Goal: Task Accomplishment & Management: Manage account settings

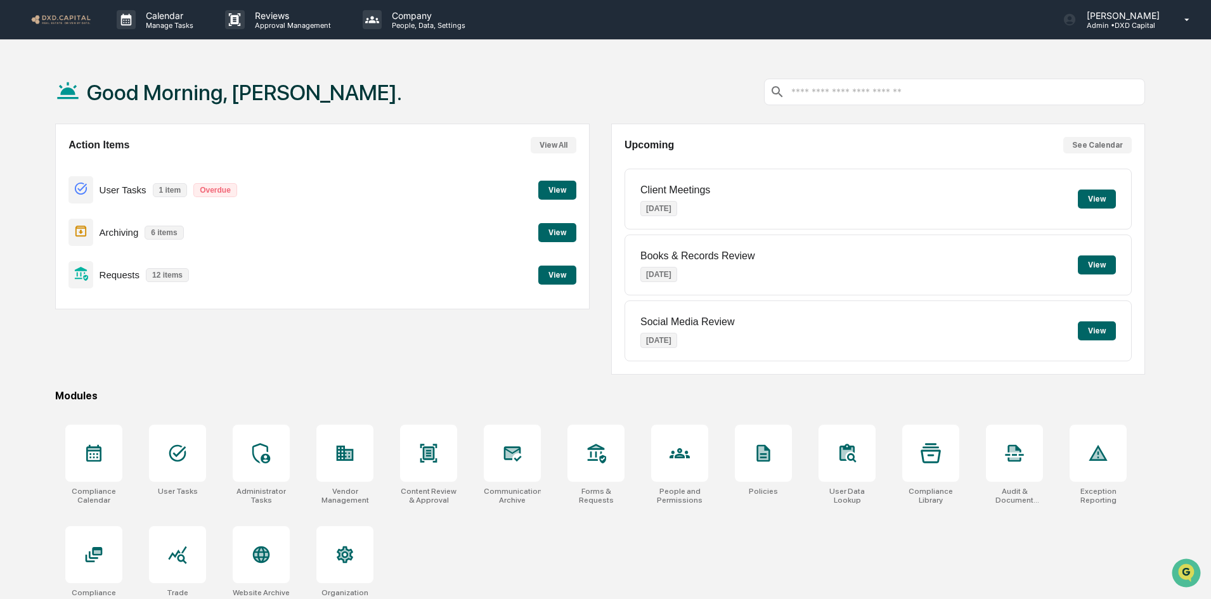
click at [541, 191] on button "View" at bounding box center [557, 190] width 38 height 19
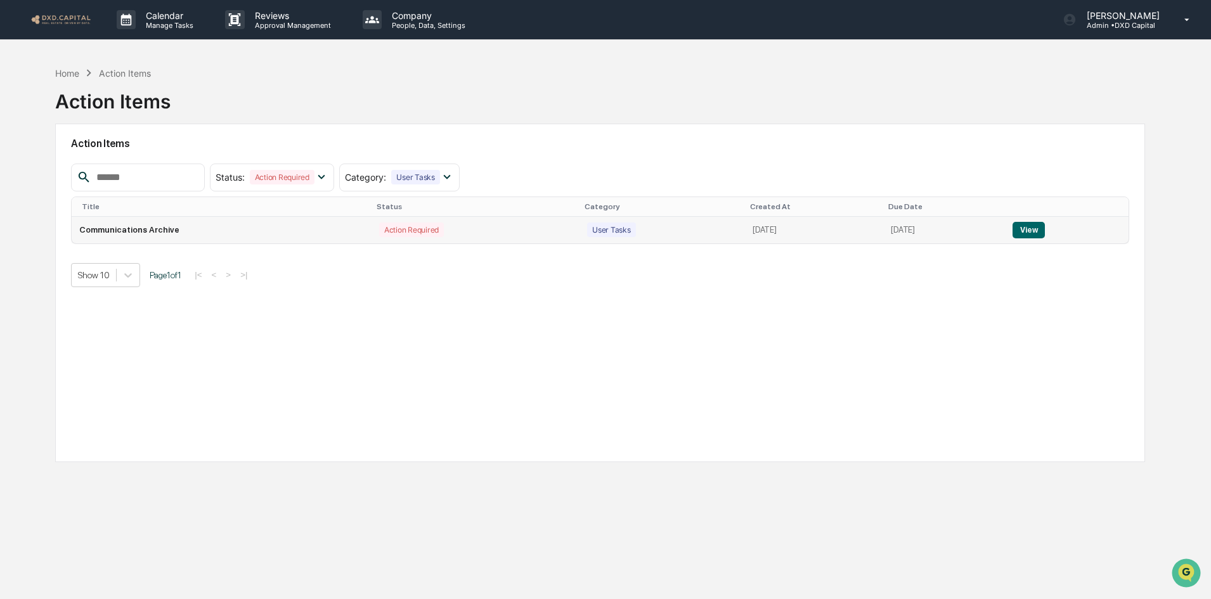
click at [1030, 231] on button "View" at bounding box center [1028, 230] width 32 height 16
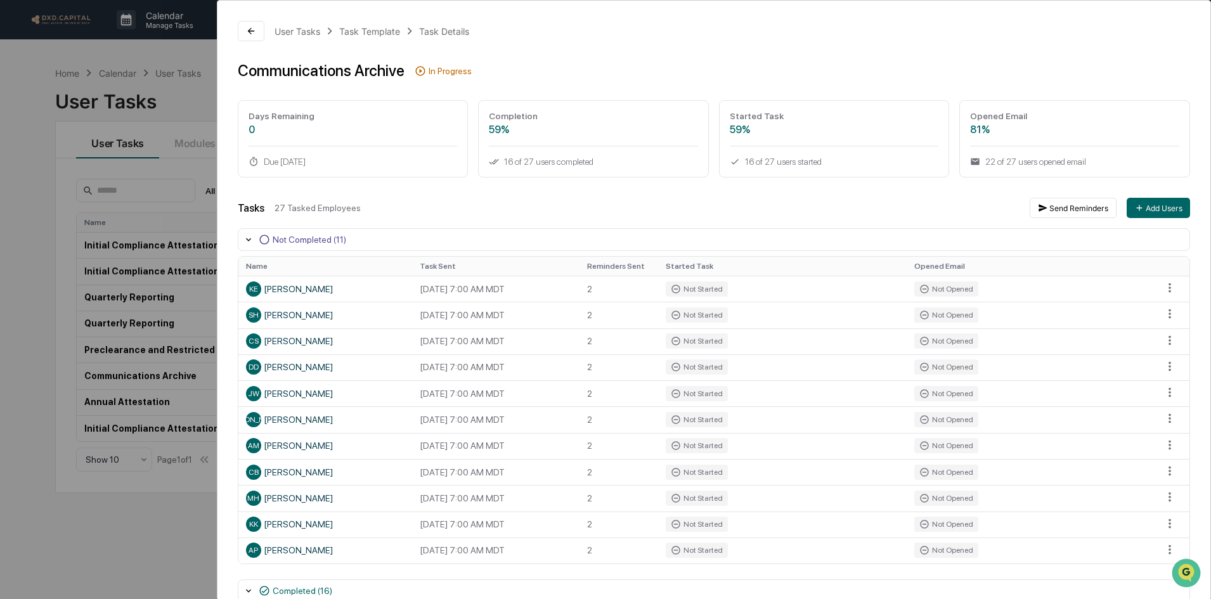
scroll to position [63, 0]
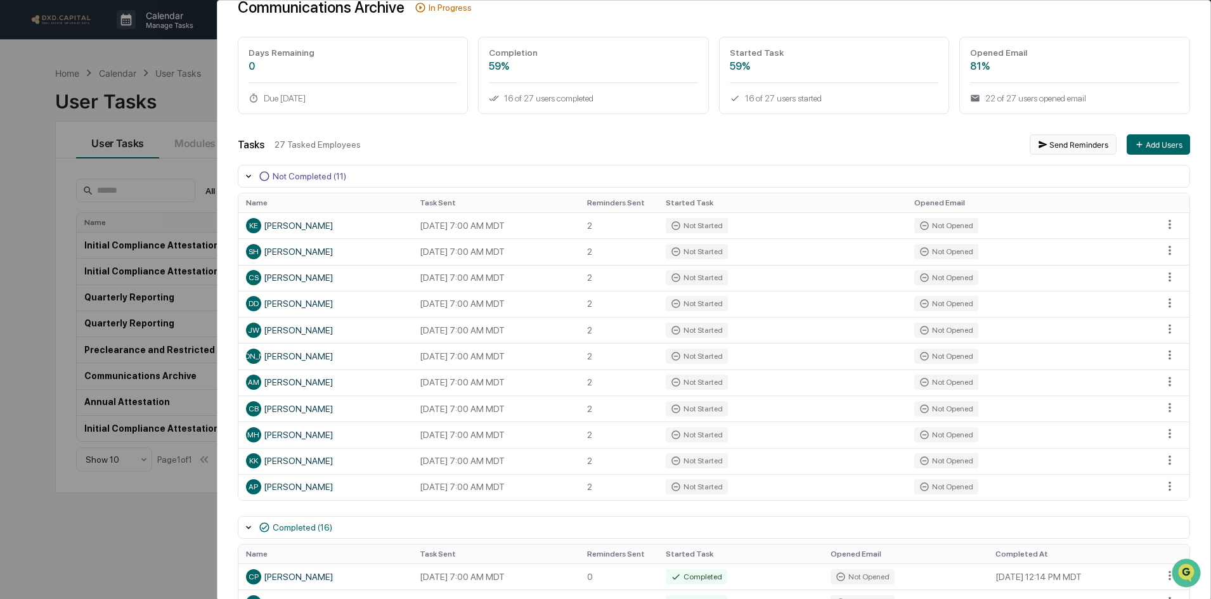
click at [1049, 143] on button "Send Reminders" at bounding box center [1072, 144] width 87 height 20
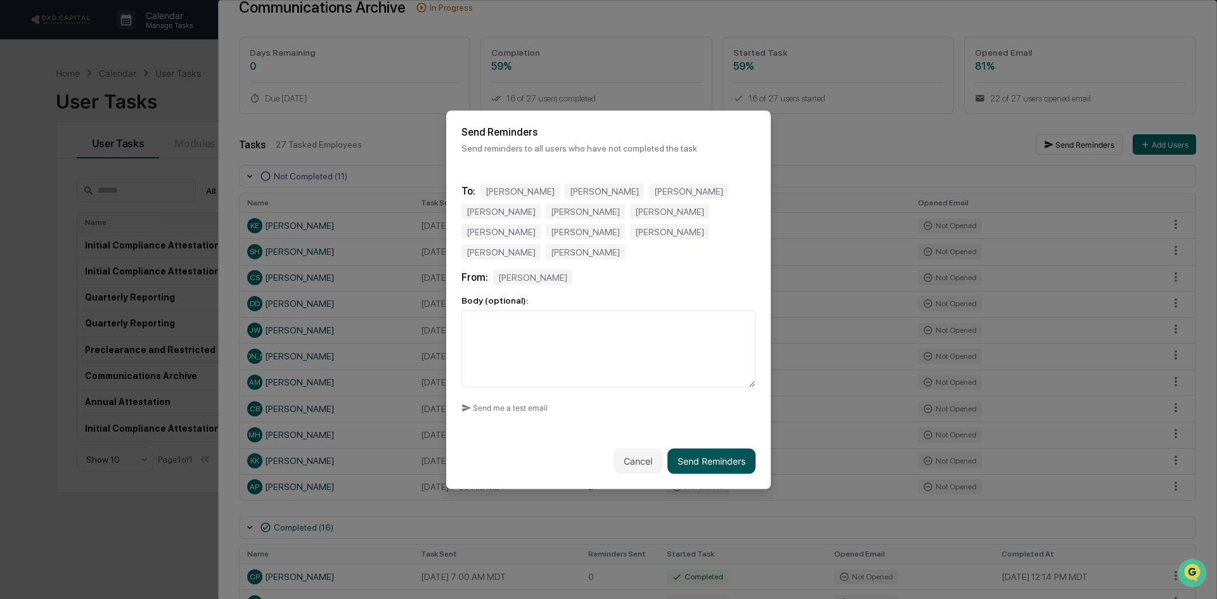
click at [702, 453] on button "Send Reminders" at bounding box center [711, 460] width 88 height 25
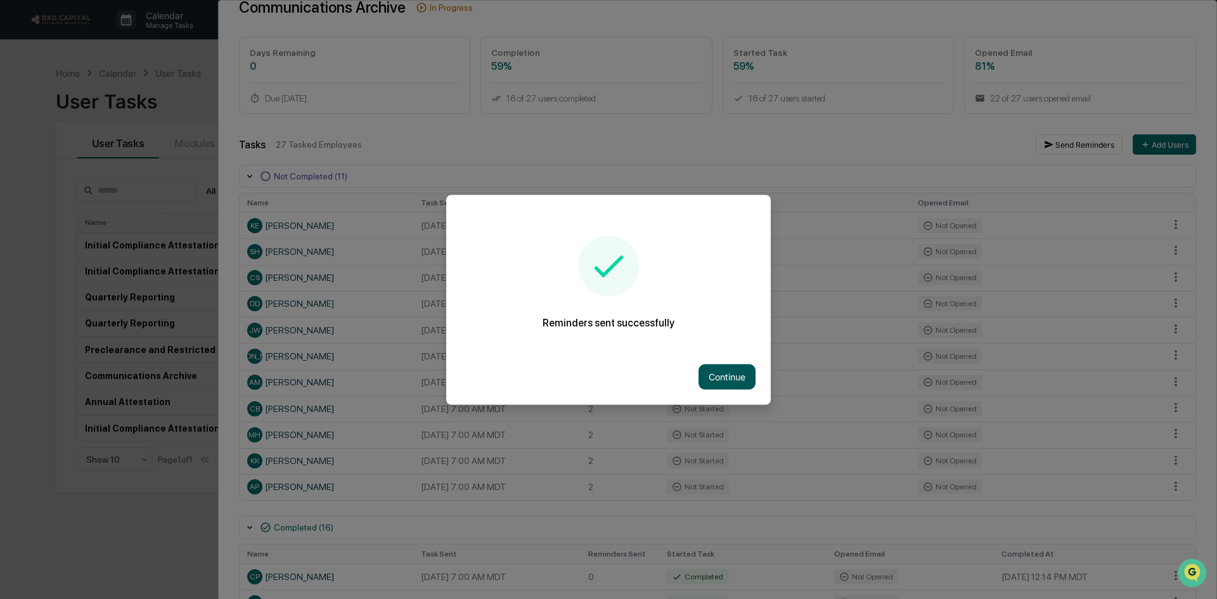
click at [717, 377] on button "Continue" at bounding box center [726, 376] width 57 height 25
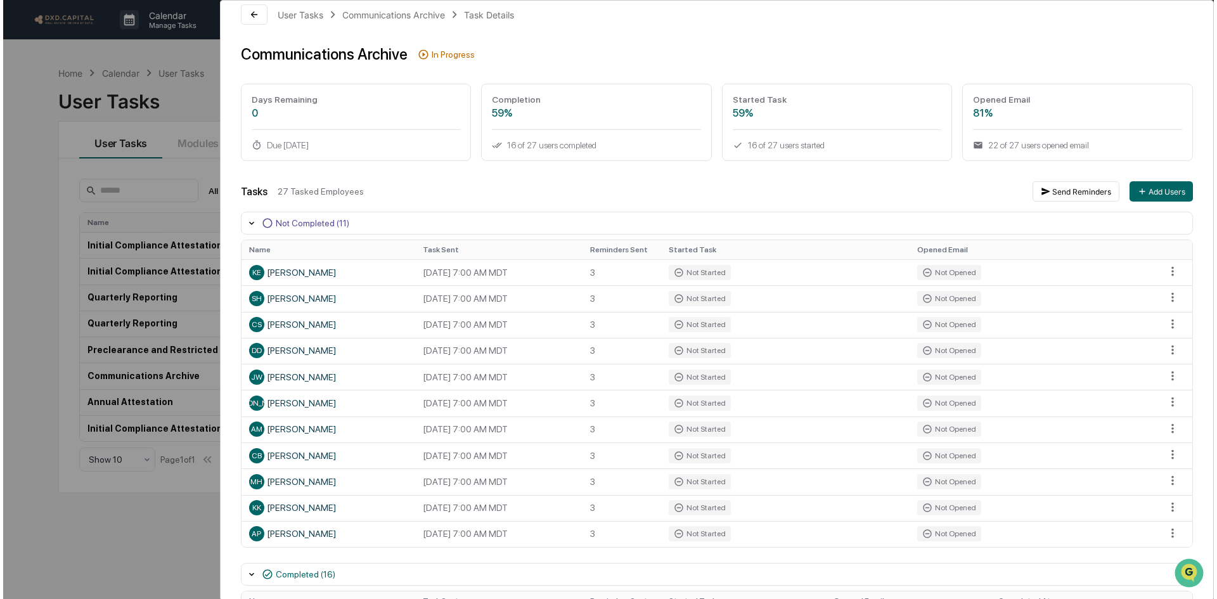
scroll to position [0, 0]
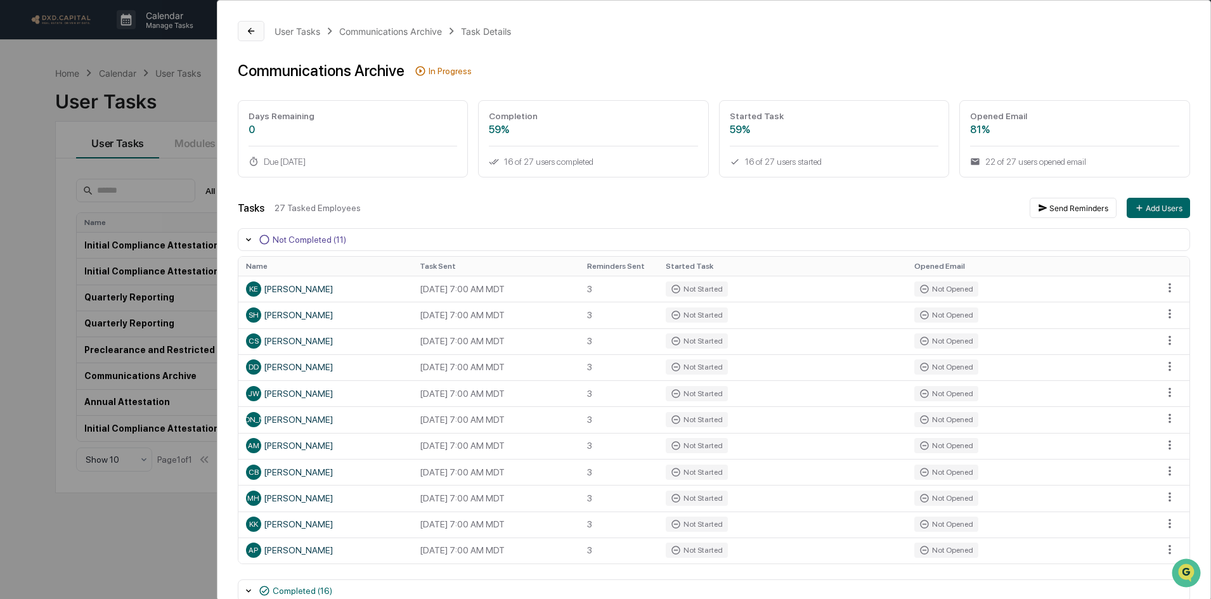
click at [254, 27] on icon at bounding box center [251, 31] width 10 height 10
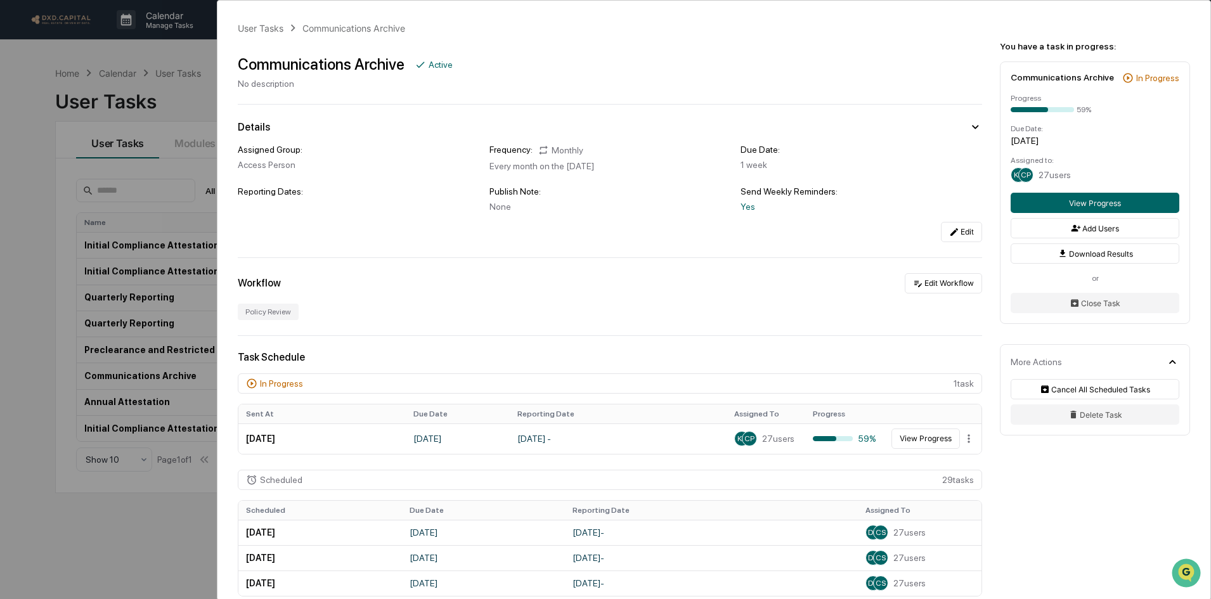
click at [158, 50] on div "User Tasks Communications Archive Communications Archive Active No description …" at bounding box center [605, 299] width 1211 height 599
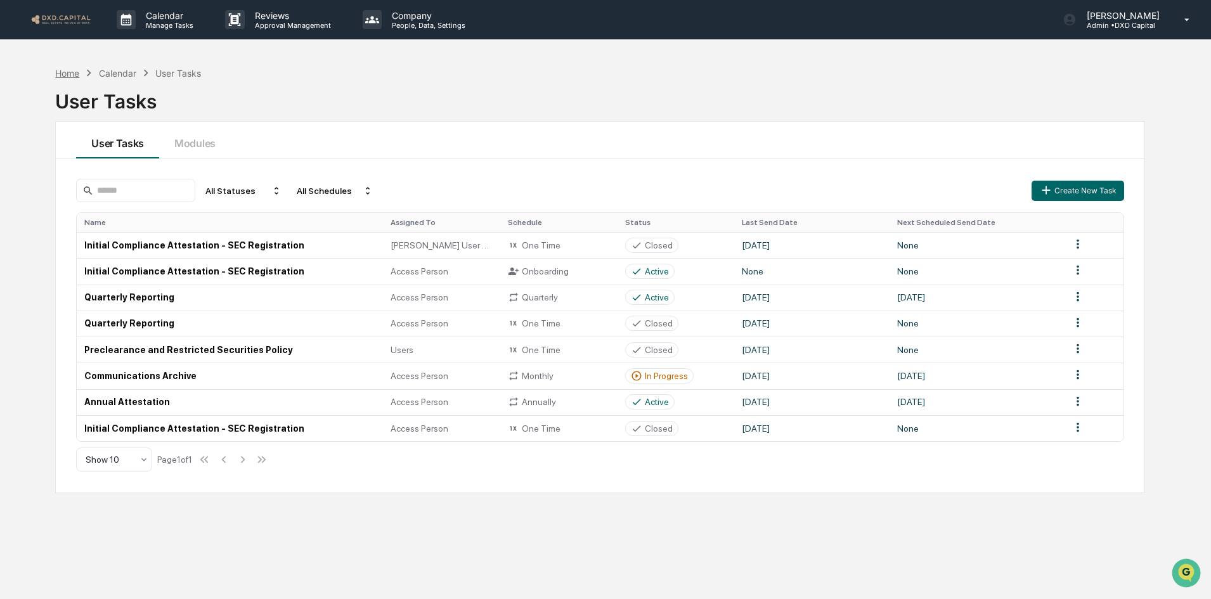
click at [69, 71] on div "Home" at bounding box center [67, 73] width 24 height 11
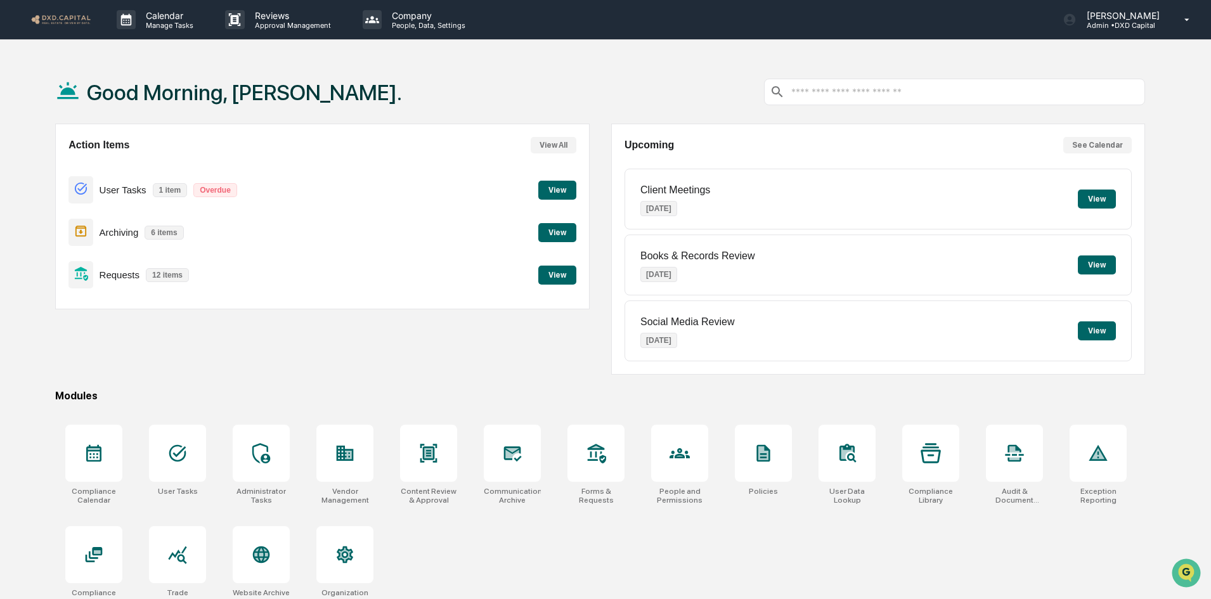
click at [551, 238] on button "View" at bounding box center [557, 232] width 38 height 19
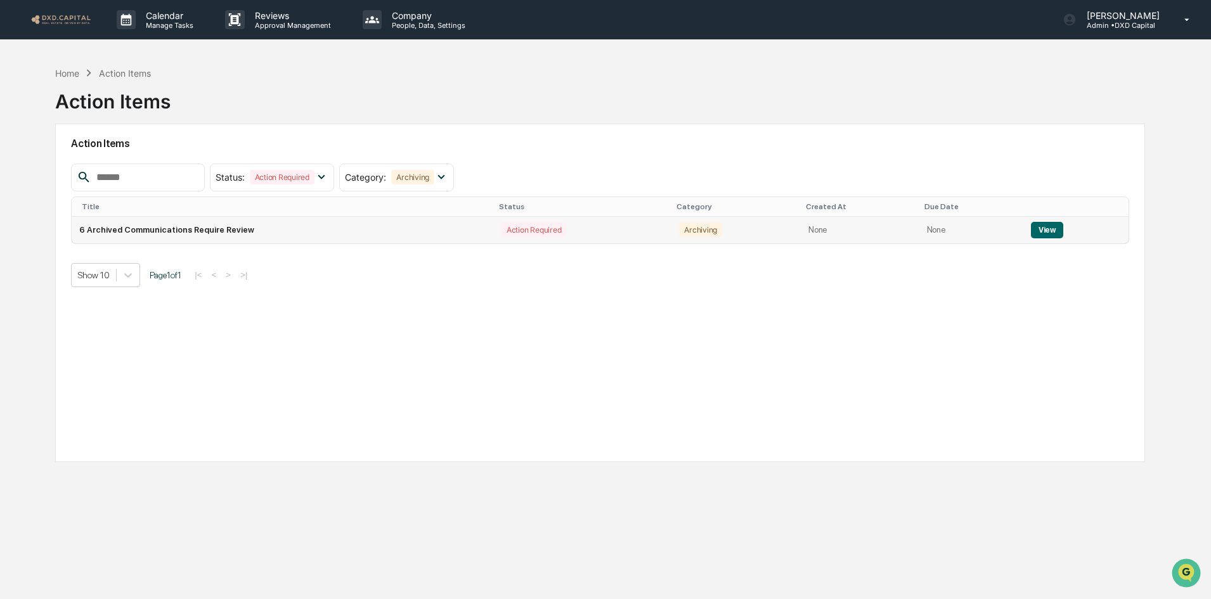
click at [1041, 229] on button "View" at bounding box center [1047, 230] width 32 height 16
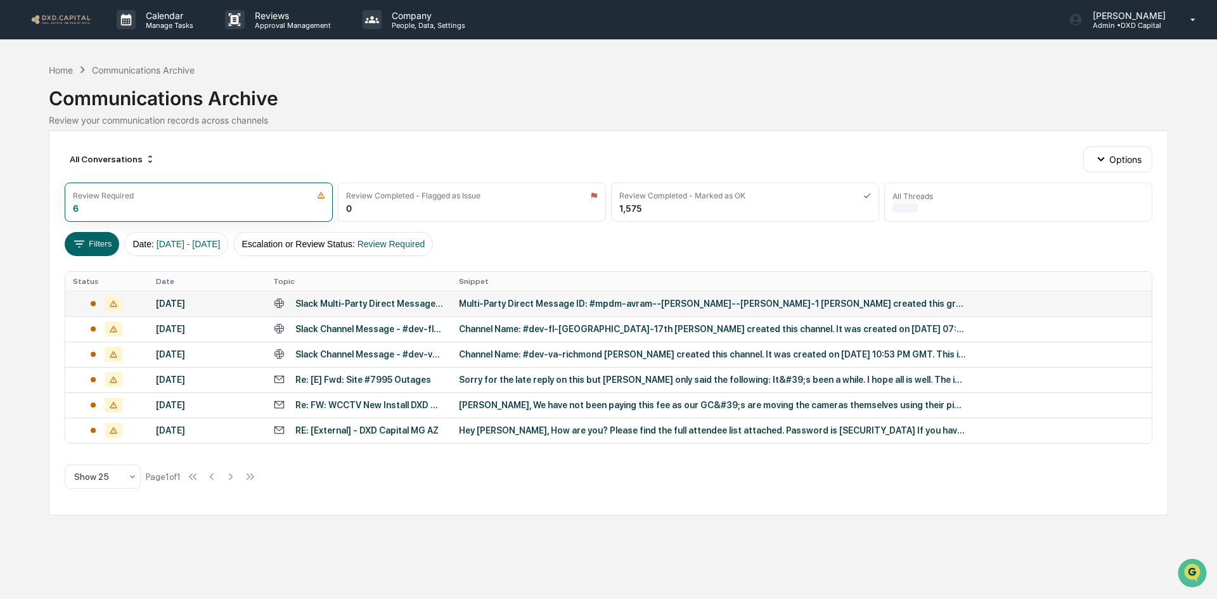
click at [478, 299] on div "Multi-Party Direct Message ID: #mpdm-avram--[PERSON_NAME]--[PERSON_NAME]-1 [PER…" at bounding box center [712, 304] width 507 height 10
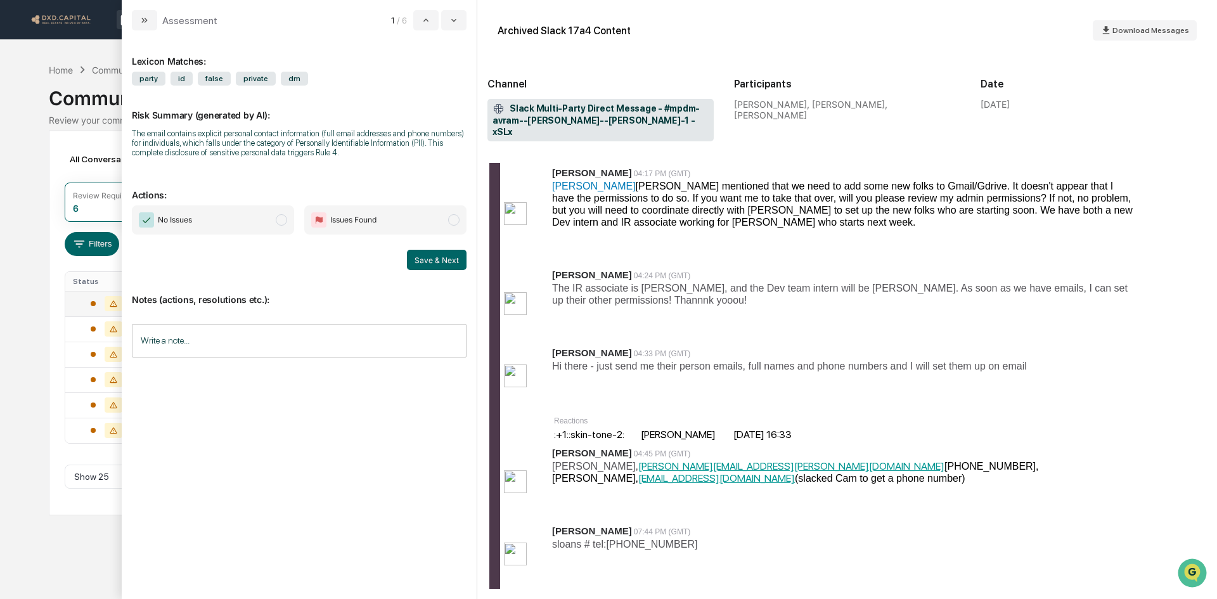
scroll to position [254, 0]
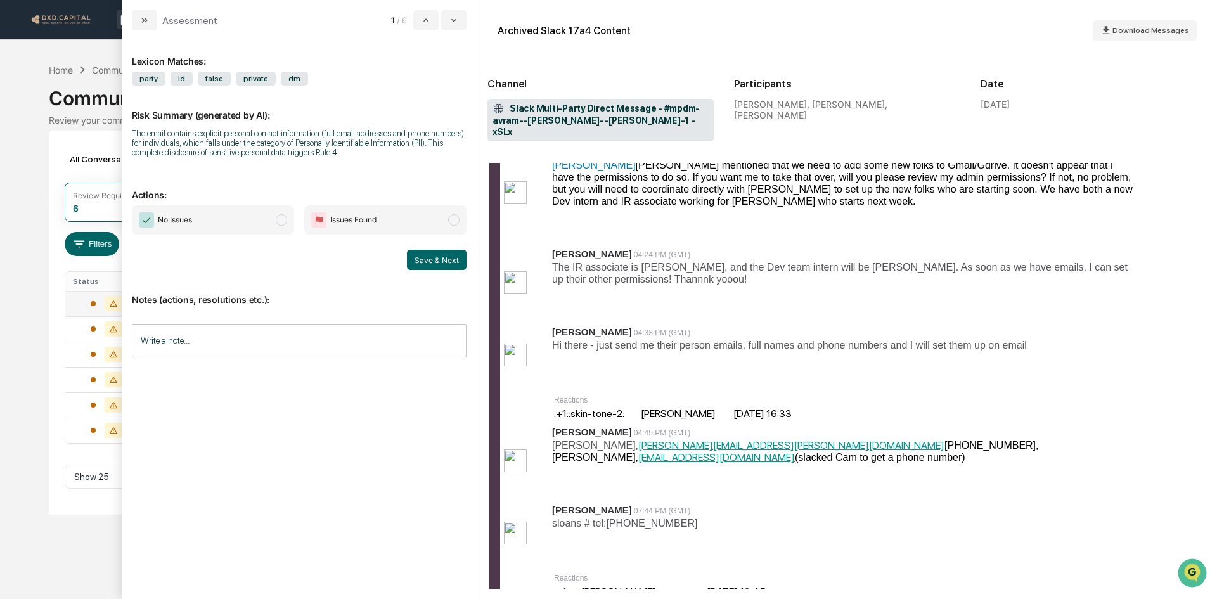
drag, startPoint x: 247, startPoint y: 224, endPoint x: 295, endPoint y: 235, distance: 49.4
click at [247, 224] on span "No Issues" at bounding box center [213, 219] width 162 height 29
click at [427, 264] on button "Save & Next" at bounding box center [437, 260] width 60 height 20
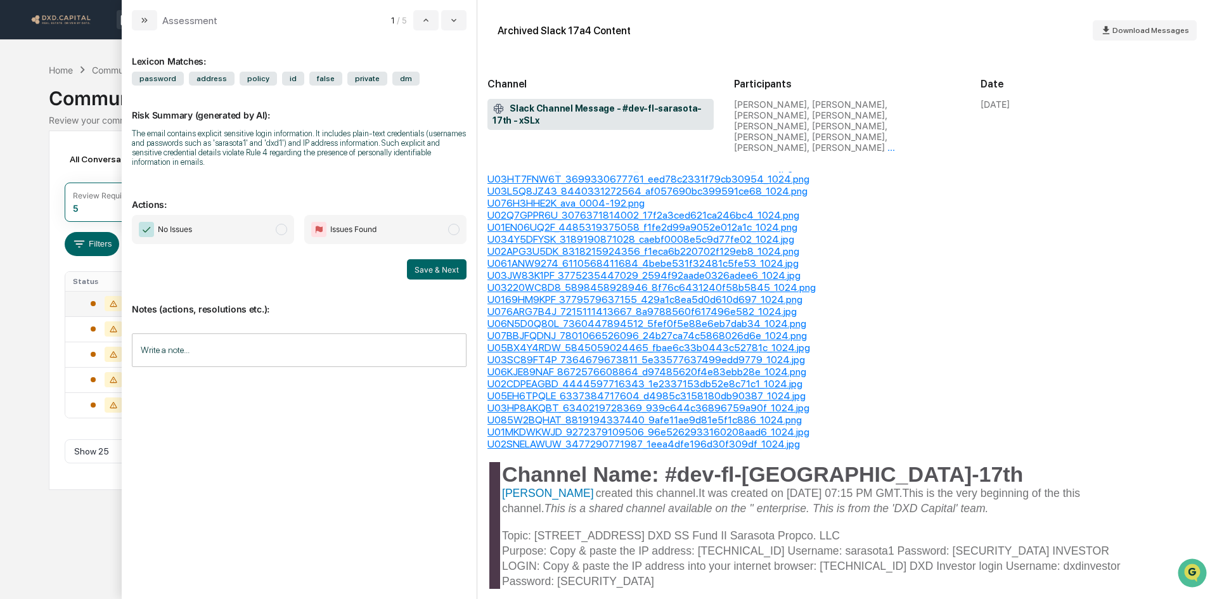
scroll to position [594, 0]
click at [230, 225] on span "No Issues" at bounding box center [213, 229] width 162 height 29
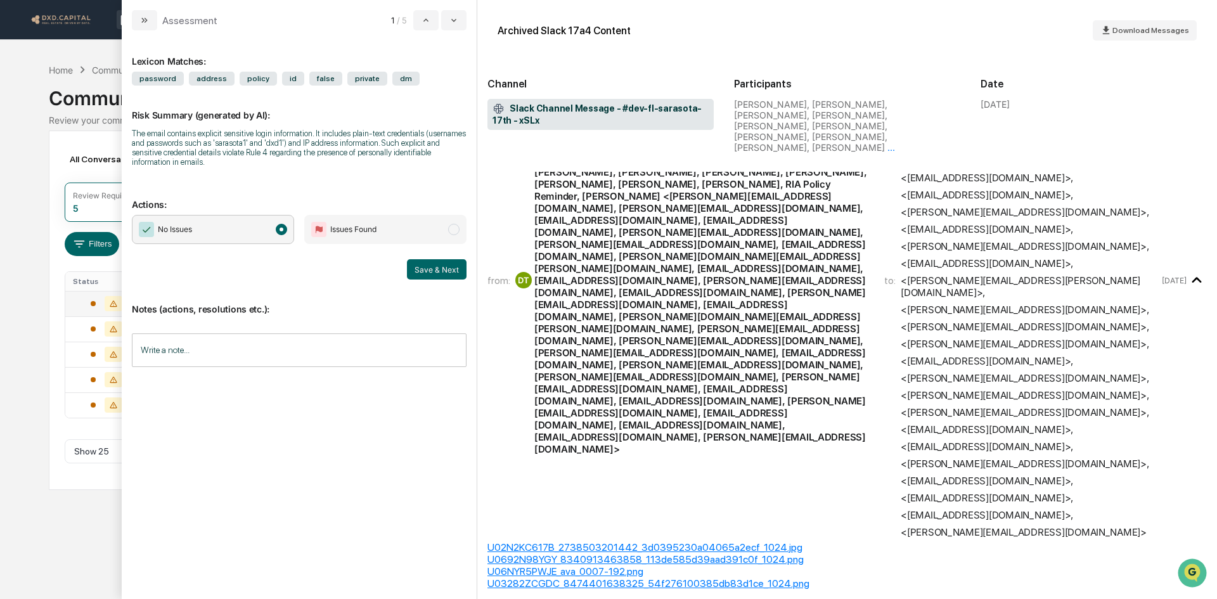
scroll to position [317, 0]
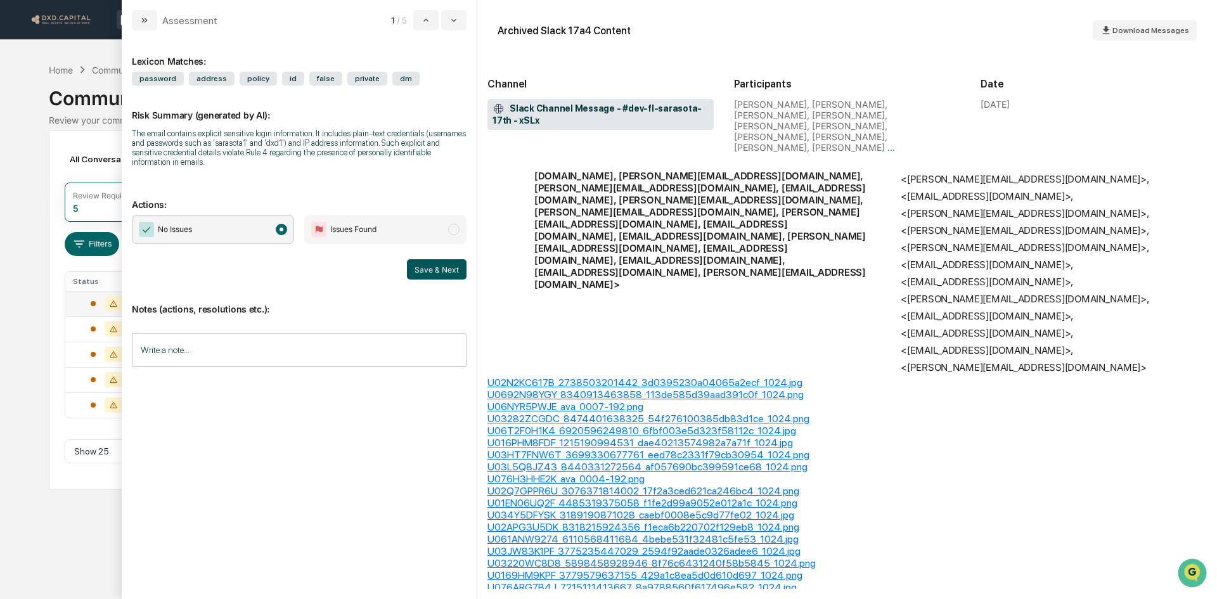
click at [439, 268] on button "Save & Next" at bounding box center [437, 269] width 60 height 20
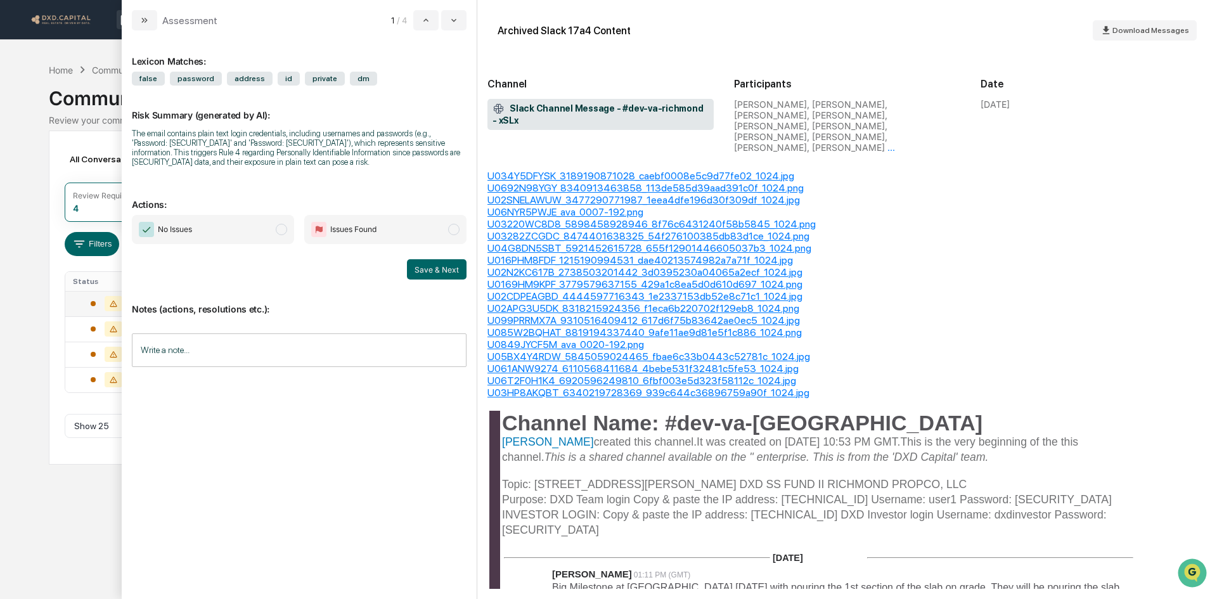
scroll to position [951, 0]
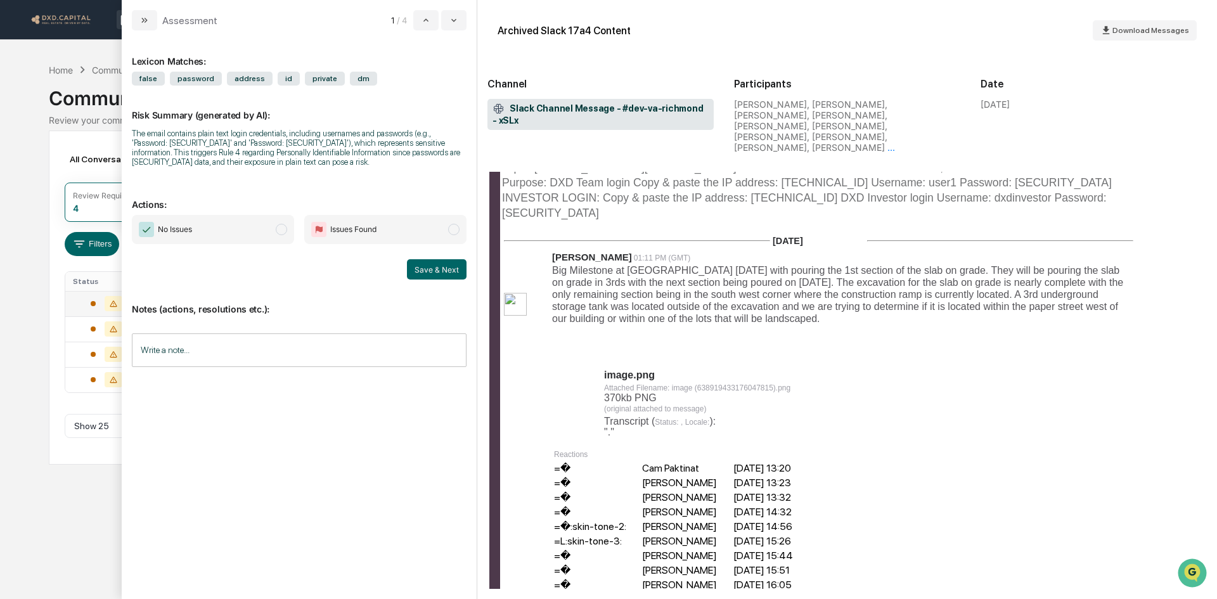
click at [276, 232] on span "modal" at bounding box center [281, 229] width 11 height 11
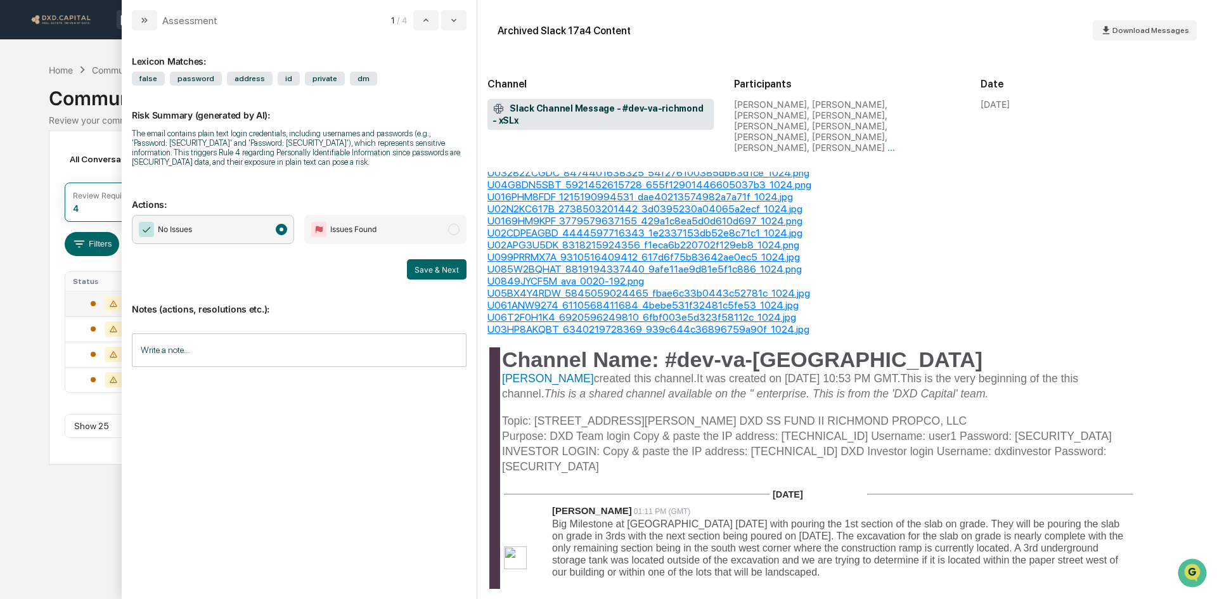
scroll to position [824, 0]
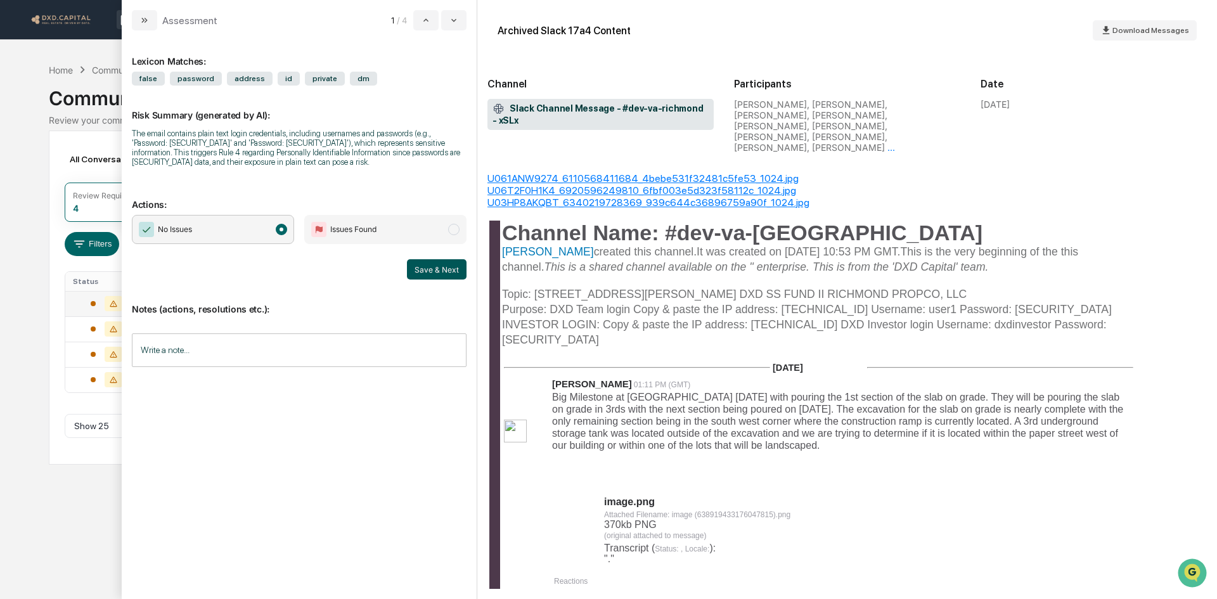
click at [465, 271] on button "Save & Next" at bounding box center [437, 269] width 60 height 20
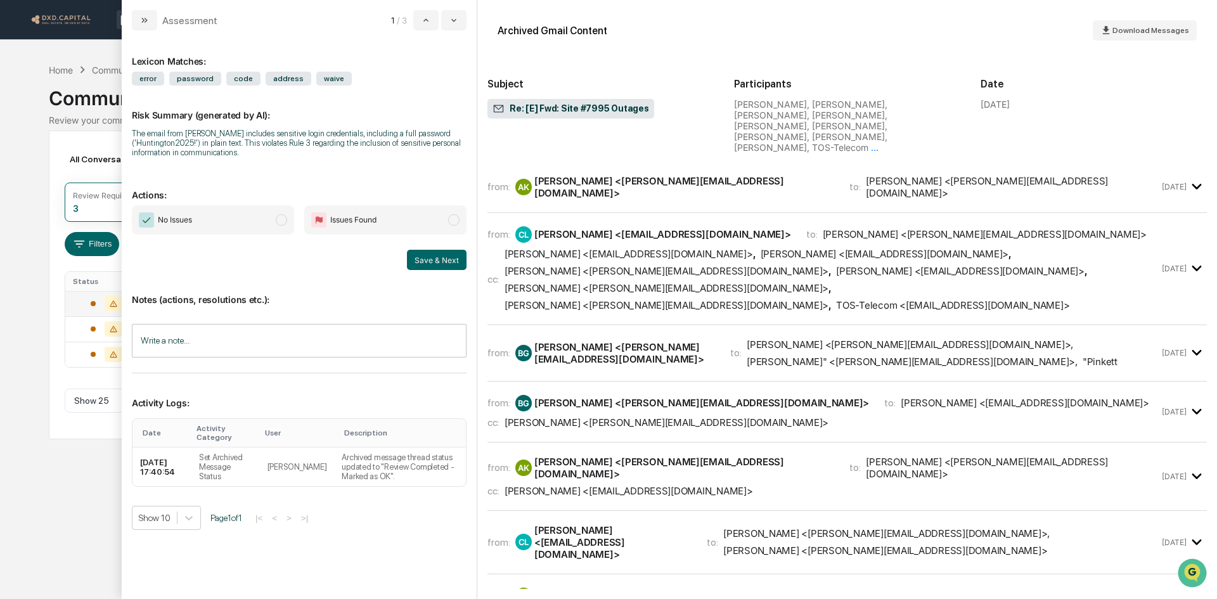
click at [241, 217] on span "No Issues" at bounding box center [213, 219] width 162 height 29
click at [427, 257] on button "Save & Next" at bounding box center [437, 260] width 60 height 20
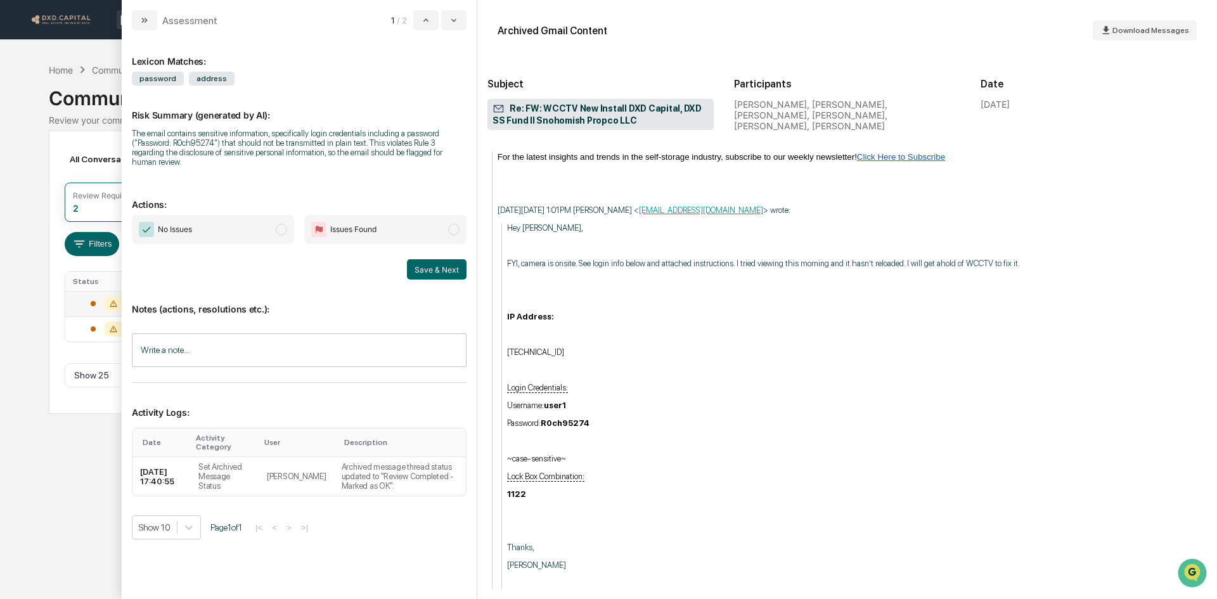
scroll to position [1695, 0]
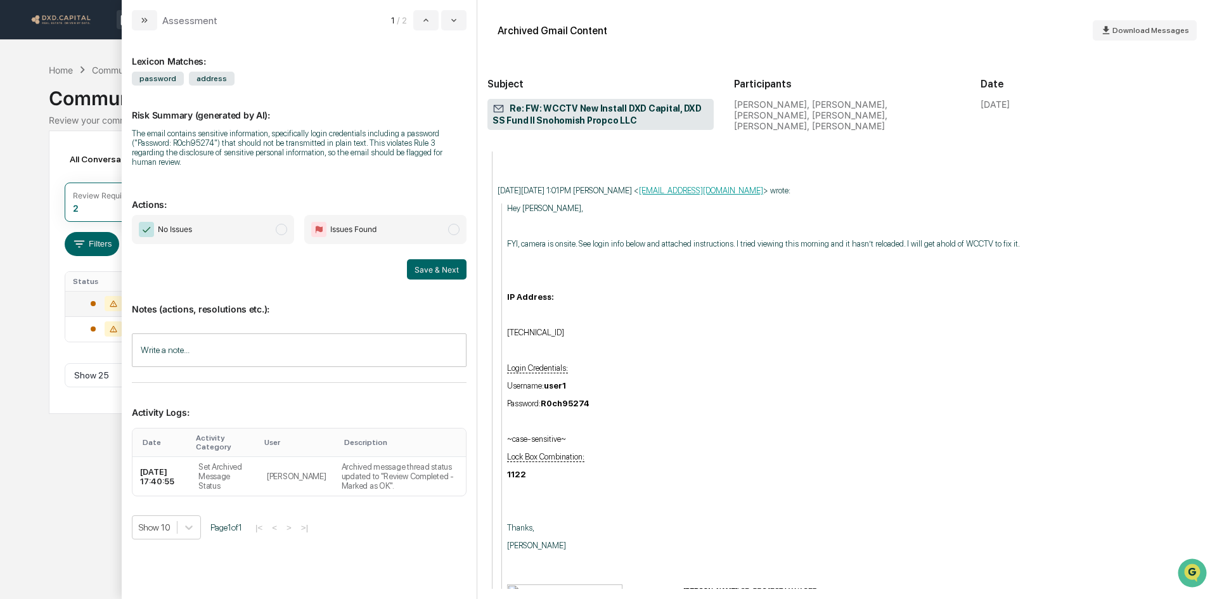
click at [279, 228] on span "No Issues" at bounding box center [213, 229] width 162 height 29
click at [439, 266] on button "Save & Next" at bounding box center [437, 269] width 60 height 20
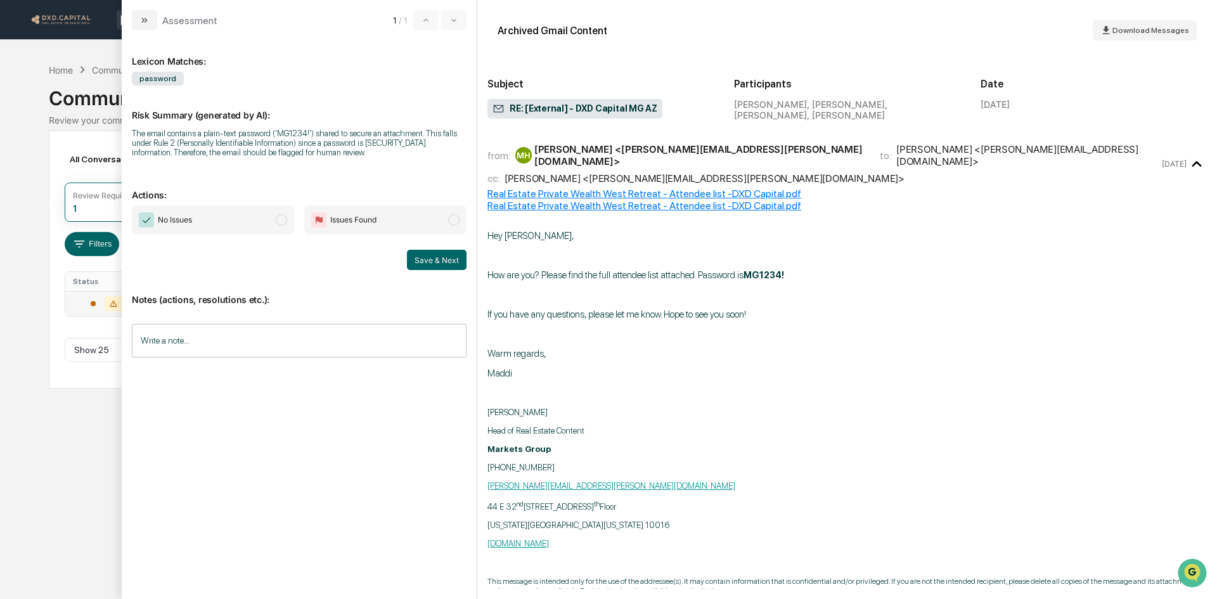
click at [278, 220] on span "modal" at bounding box center [281, 219] width 11 height 11
click at [437, 259] on button "Save & Next" at bounding box center [437, 260] width 60 height 20
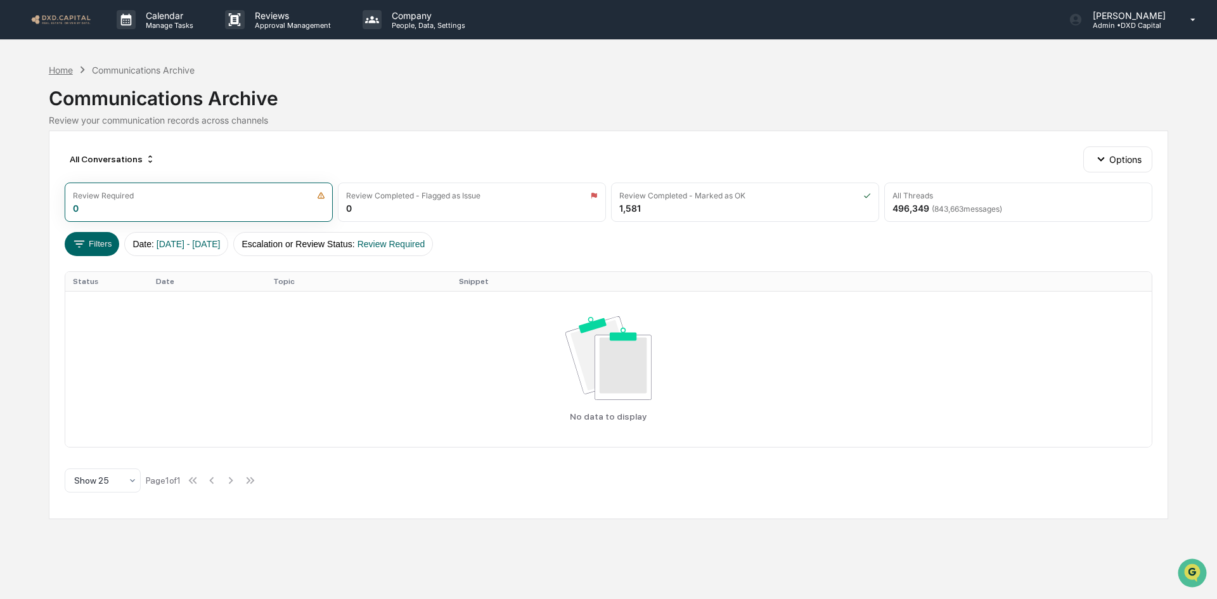
click at [62, 72] on div "Home" at bounding box center [61, 70] width 24 height 11
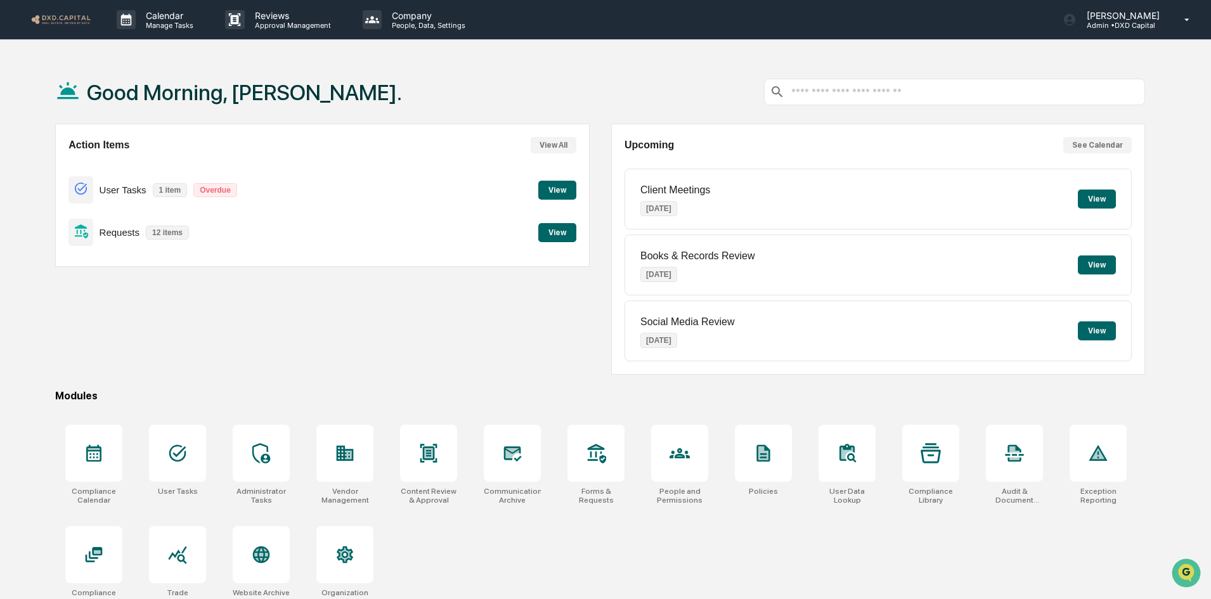
click at [563, 232] on button "View" at bounding box center [557, 232] width 38 height 19
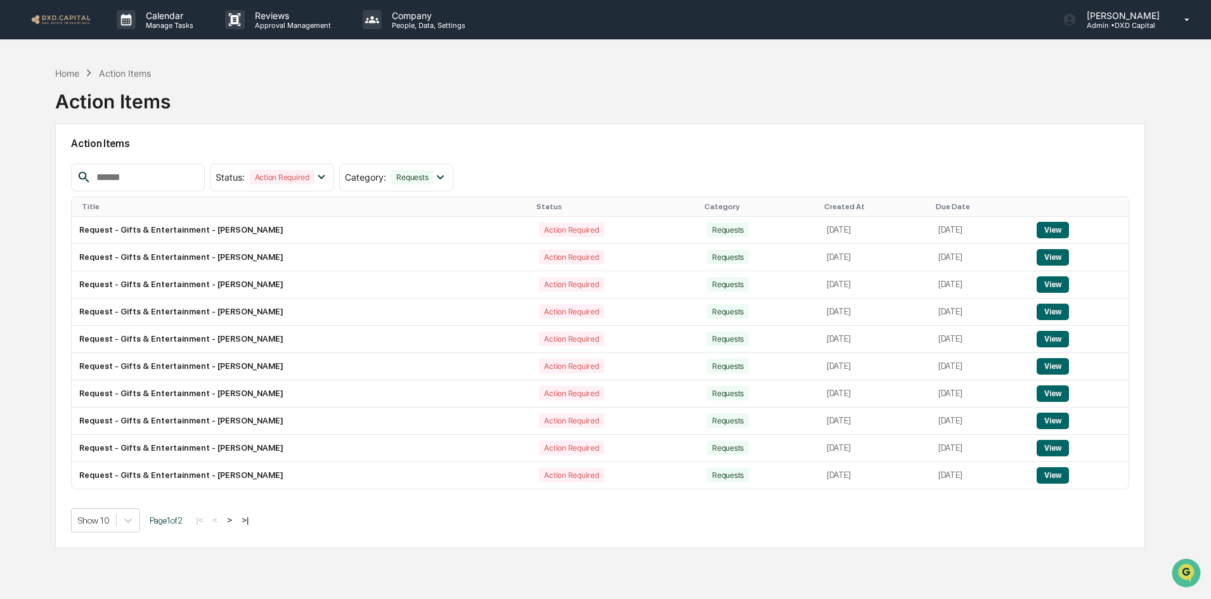
click at [1060, 228] on button "View" at bounding box center [1052, 230] width 32 height 16
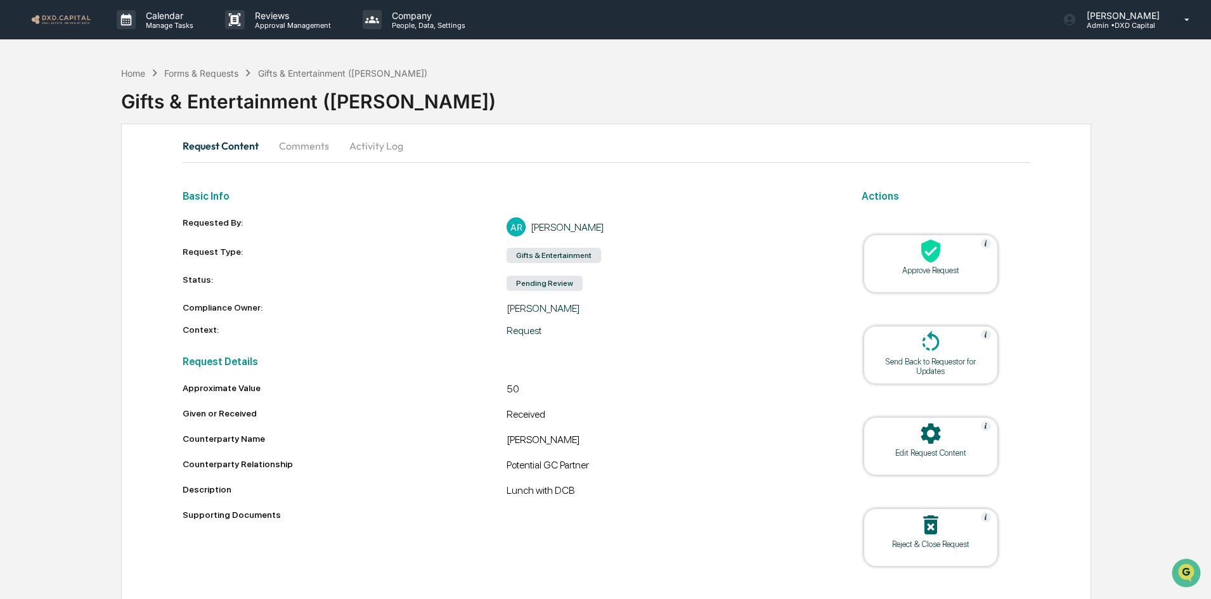
scroll to position [27, 0]
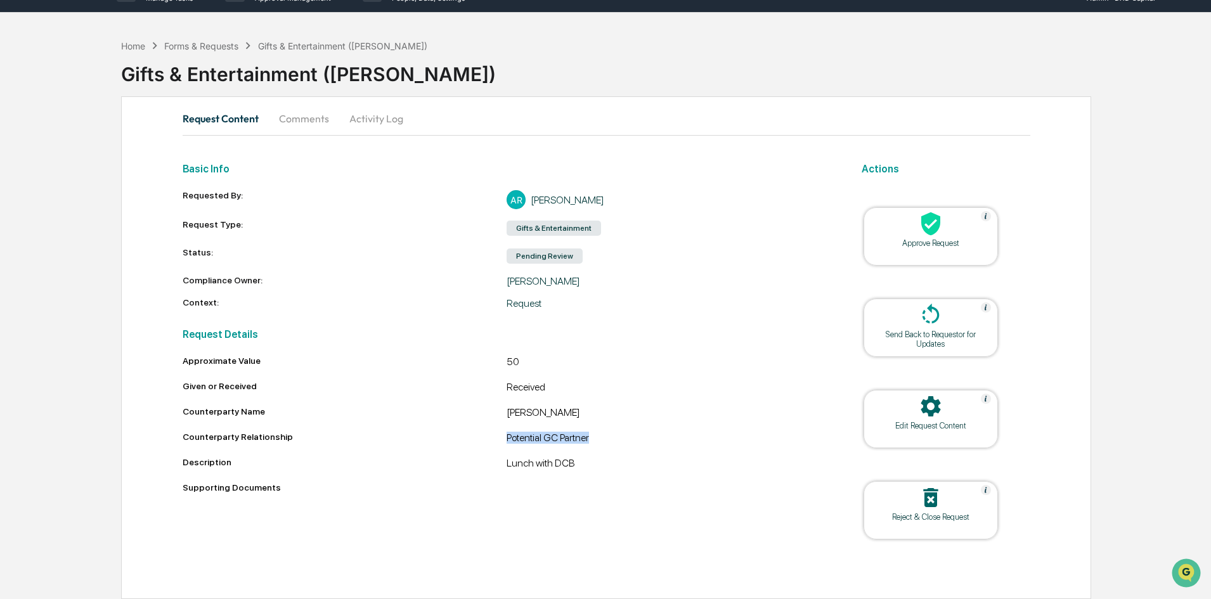
drag, startPoint x: 601, startPoint y: 436, endPoint x: 492, endPoint y: 439, distance: 108.4
click at [492, 439] on div "Counterparty Relationship Potential GC Partner" at bounding box center [507, 439] width 648 height 15
click at [501, 492] on div "Supporting Documents" at bounding box center [507, 487] width 648 height 10
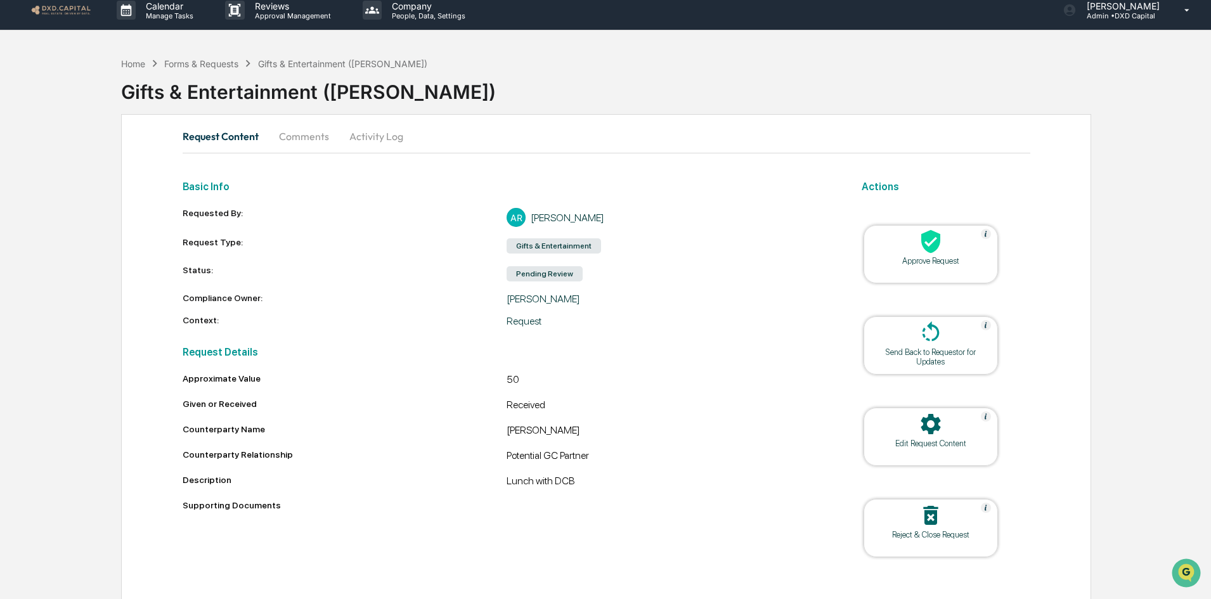
scroll to position [0, 0]
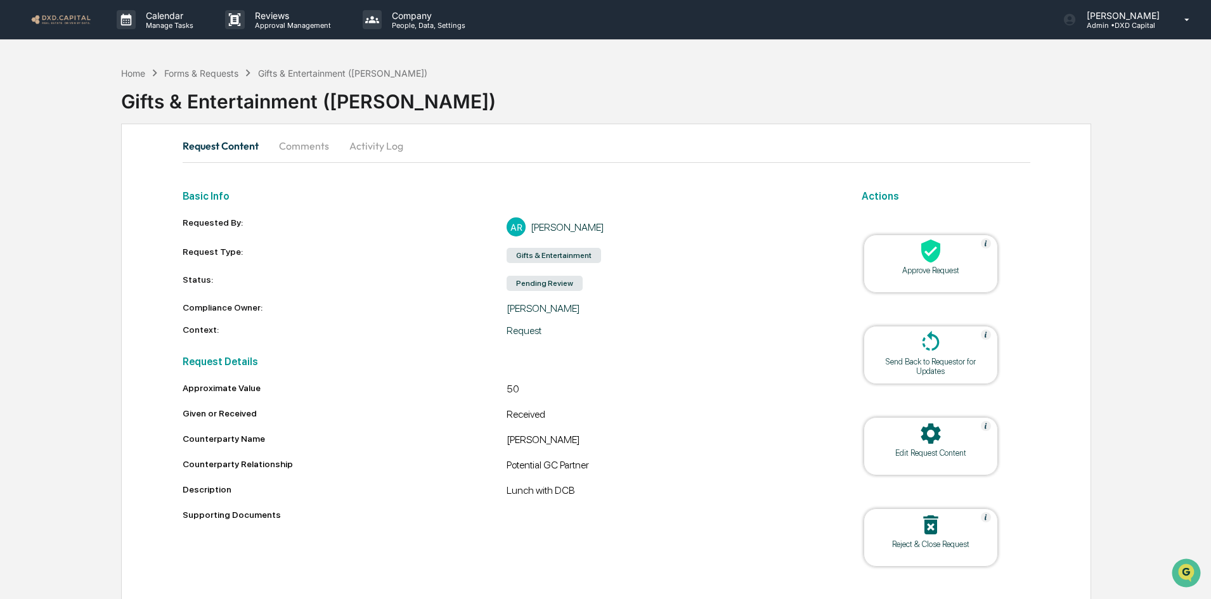
click at [303, 141] on button "Comments" at bounding box center [304, 146] width 70 height 30
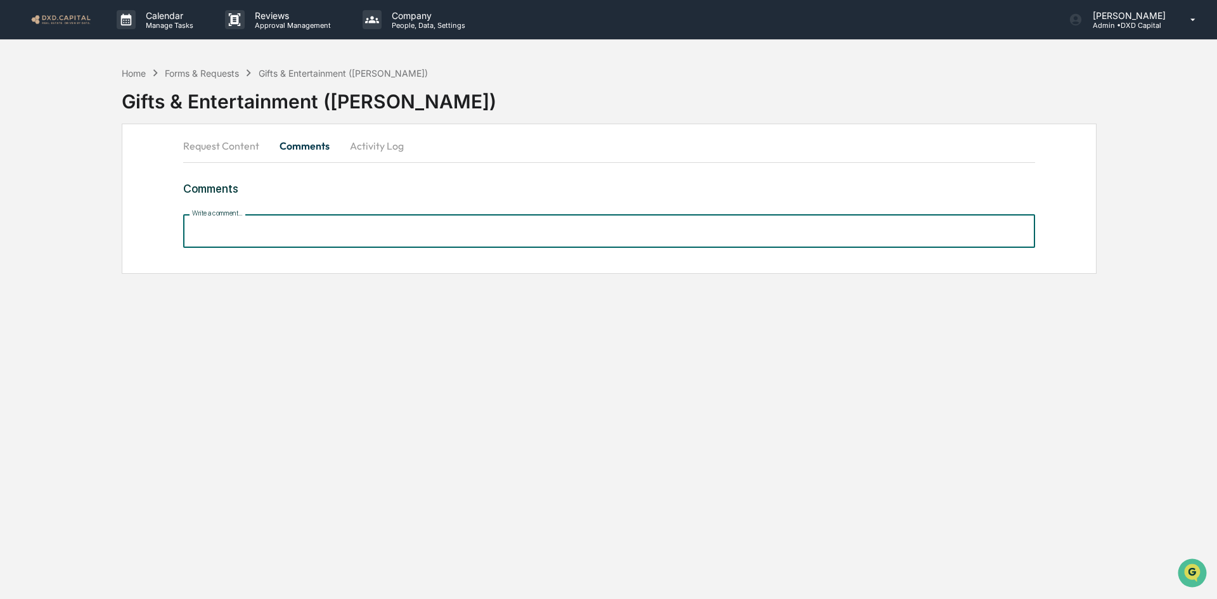
click at [236, 231] on input "Write a comment..." at bounding box center [609, 231] width 852 height 34
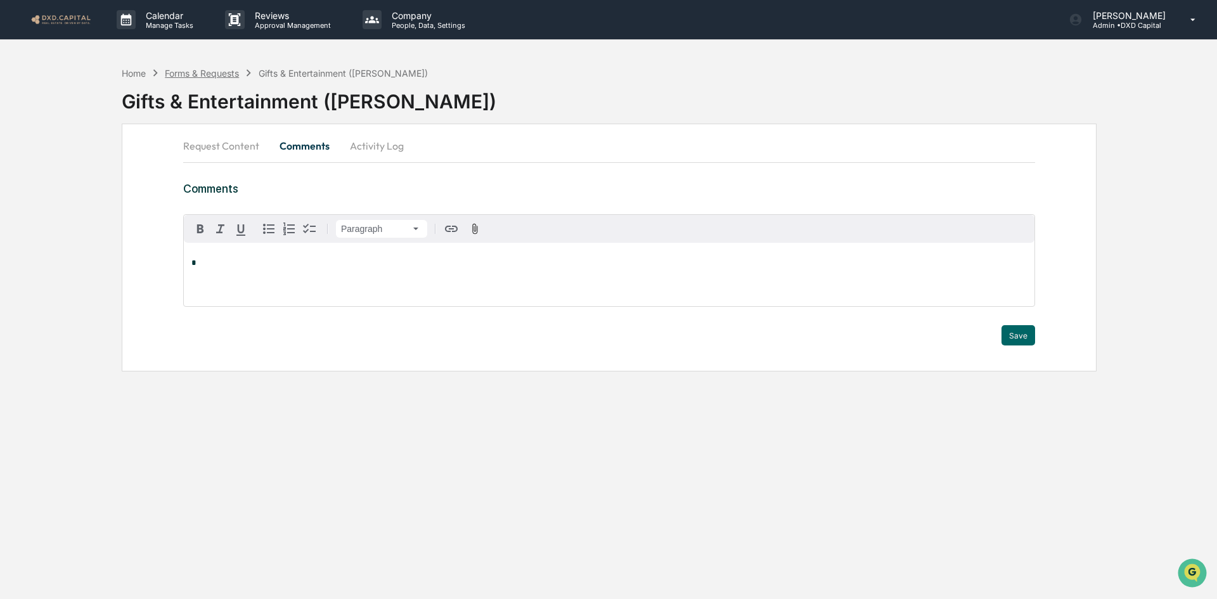
click at [218, 75] on div "Forms & Requests" at bounding box center [202, 73] width 74 height 11
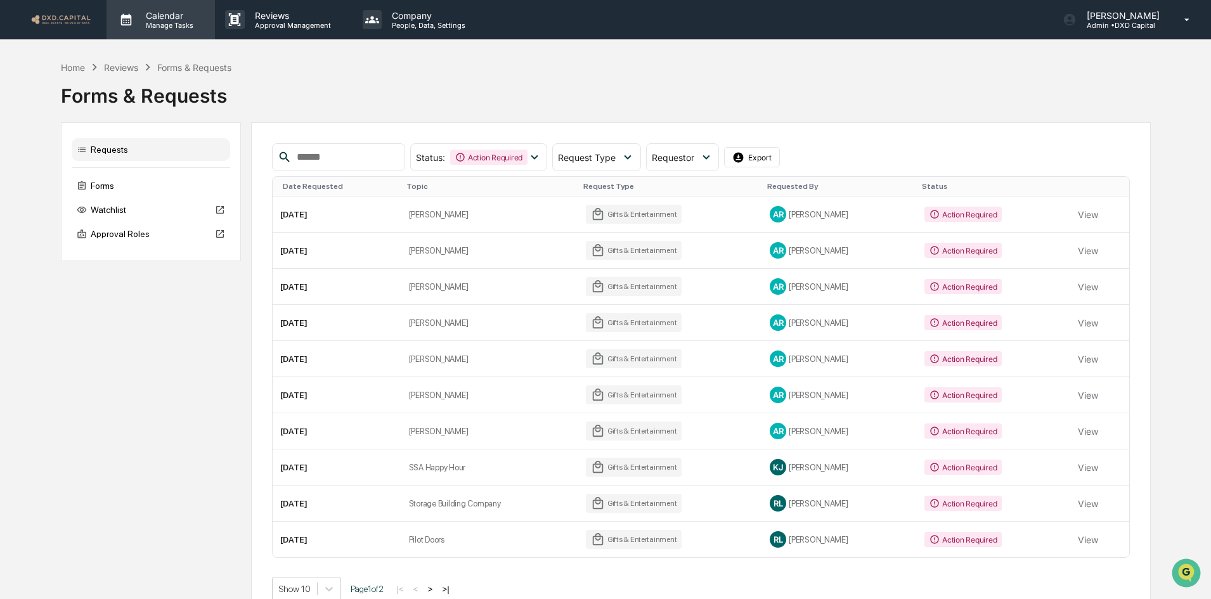
click at [170, 14] on p "Calendar" at bounding box center [168, 15] width 64 height 11
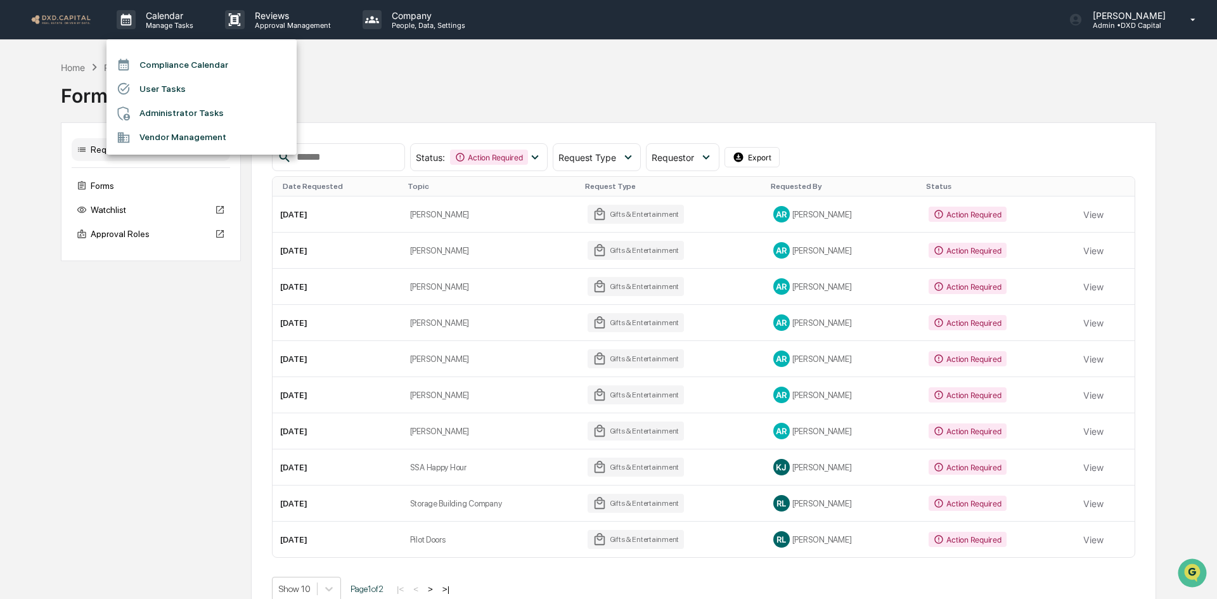
click at [47, 17] on div at bounding box center [608, 299] width 1217 height 599
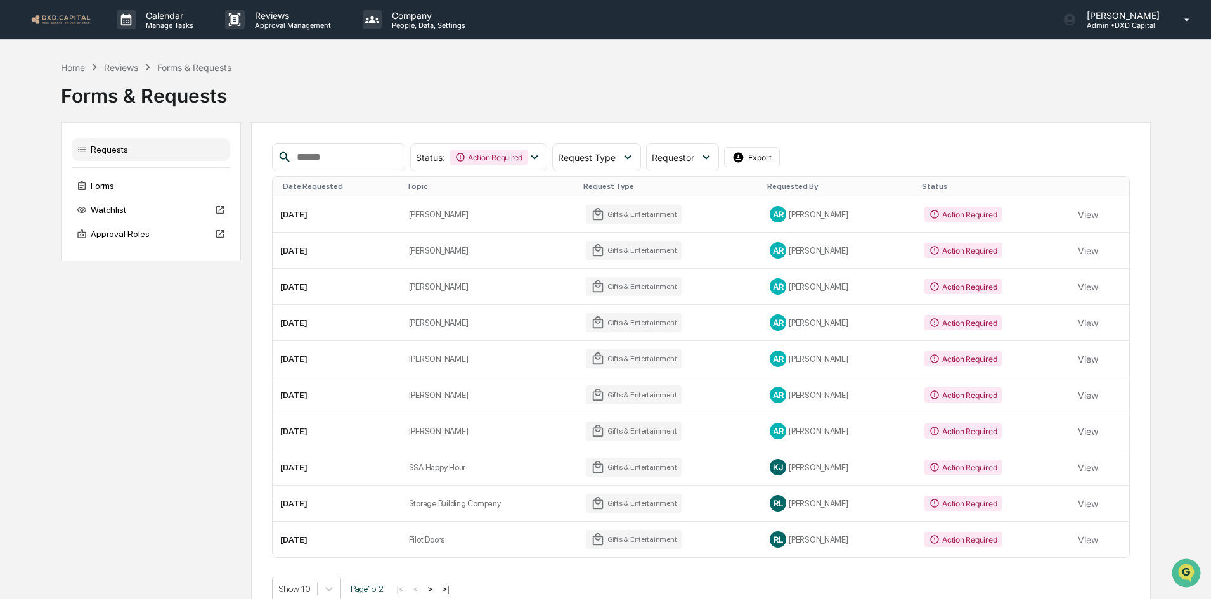
click at [67, 18] on img at bounding box center [60, 19] width 61 height 12
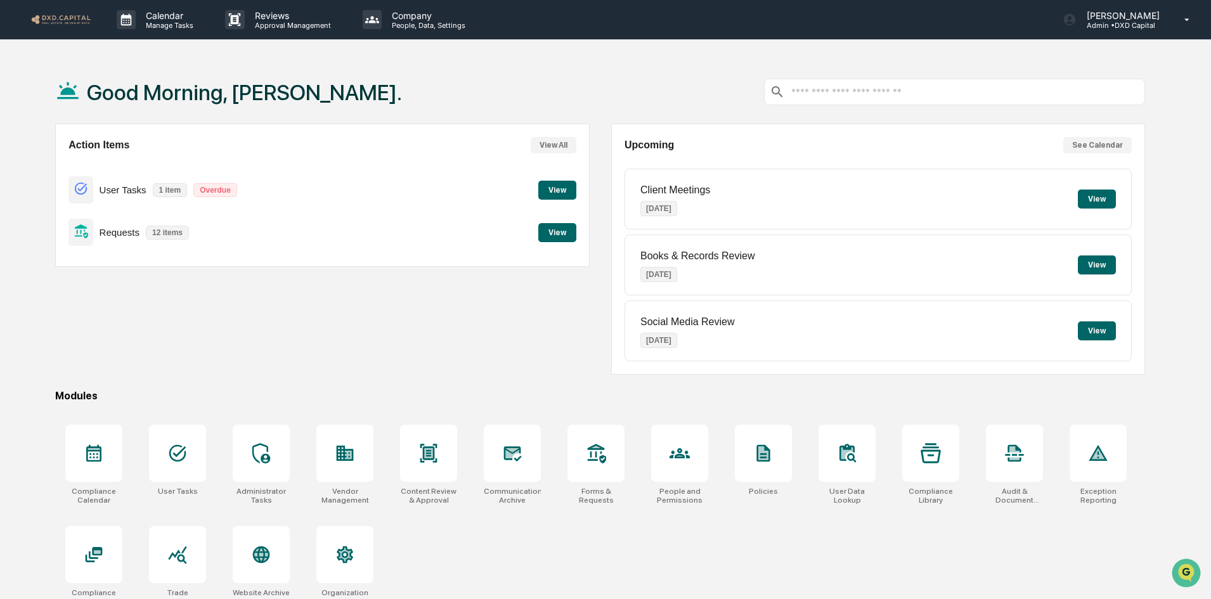
click at [546, 226] on button "View" at bounding box center [557, 232] width 38 height 19
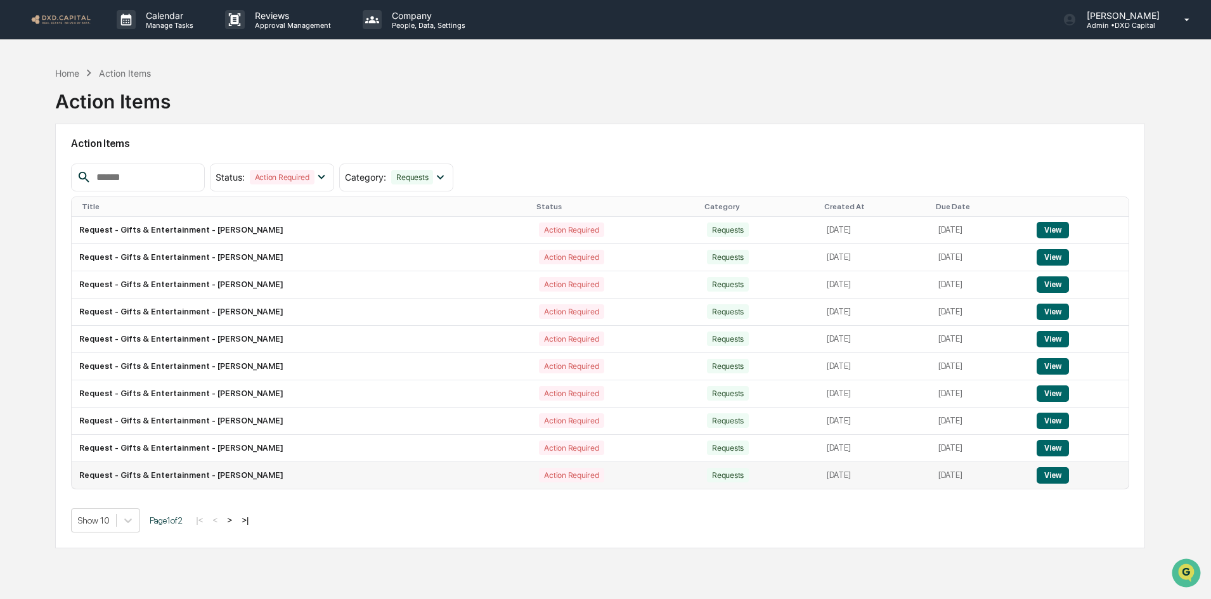
click at [212, 474] on td "Request - Gifts & Entertainment - [PERSON_NAME]" at bounding box center [302, 475] width 460 height 27
click at [1066, 475] on button "View" at bounding box center [1052, 475] width 32 height 16
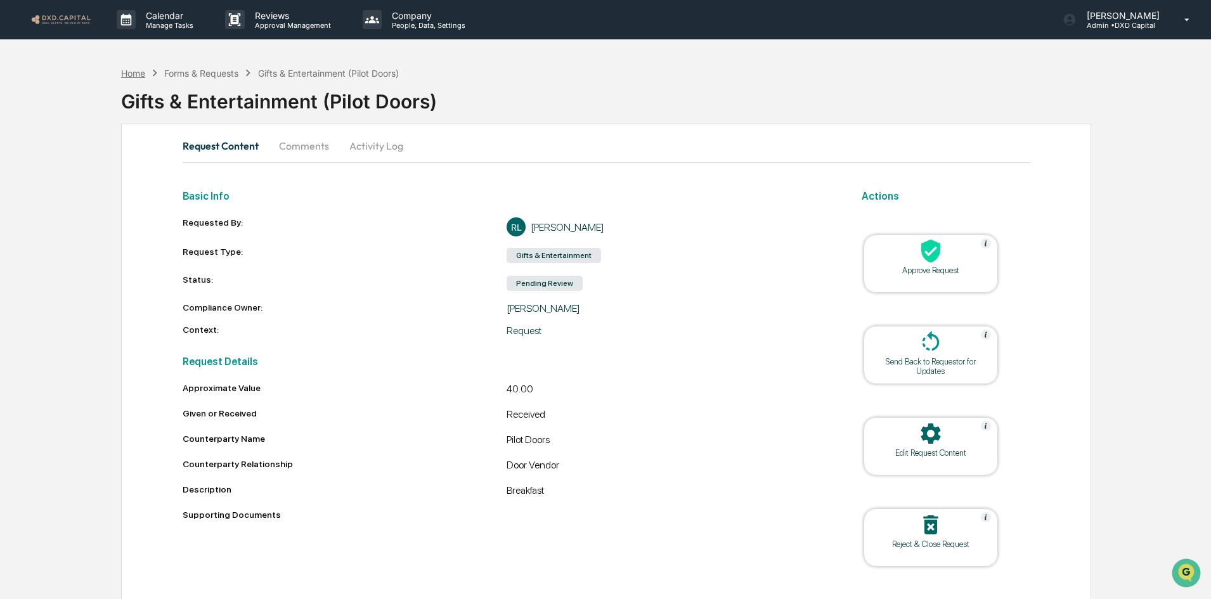
click at [136, 73] on div "Home" at bounding box center [133, 73] width 24 height 11
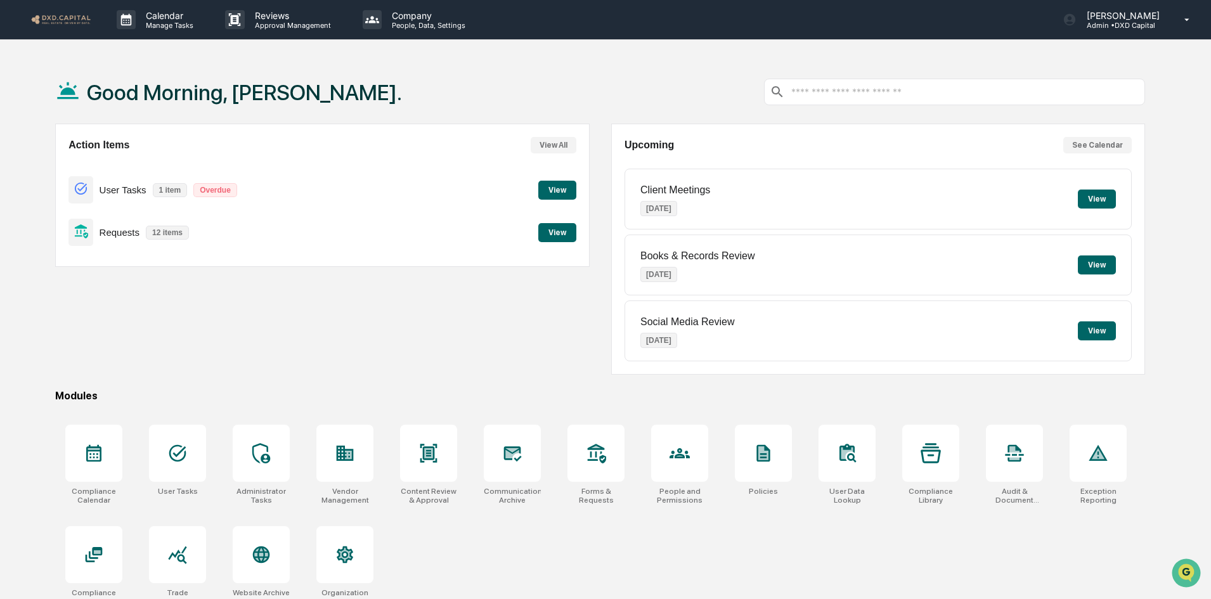
click at [546, 229] on button "View" at bounding box center [557, 232] width 38 height 19
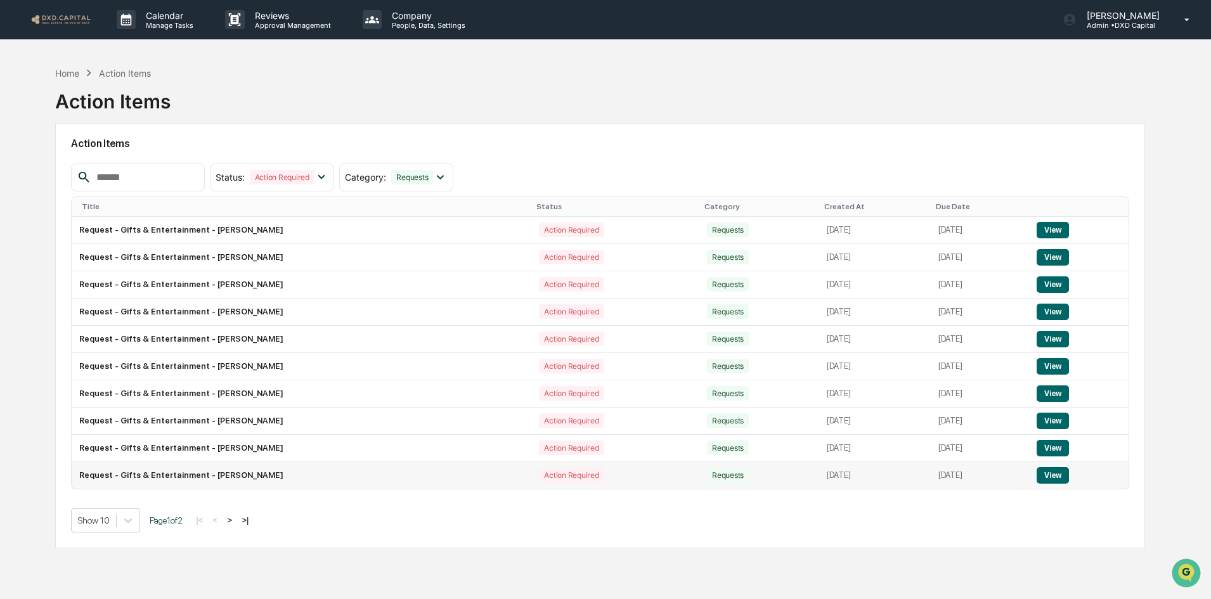
click at [1064, 473] on button "View" at bounding box center [1052, 475] width 32 height 16
